Goal: Information Seeking & Learning: Learn about a topic

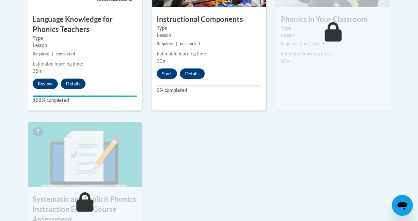
scroll to position [457, 0]
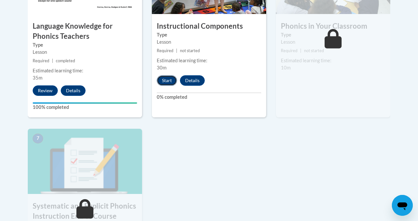
click at [168, 80] on button "Start" at bounding box center [167, 80] width 20 height 10
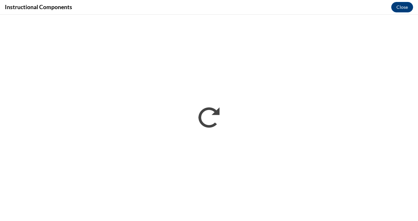
scroll to position [0, 0]
